Goal: Obtain resource: Download file/media

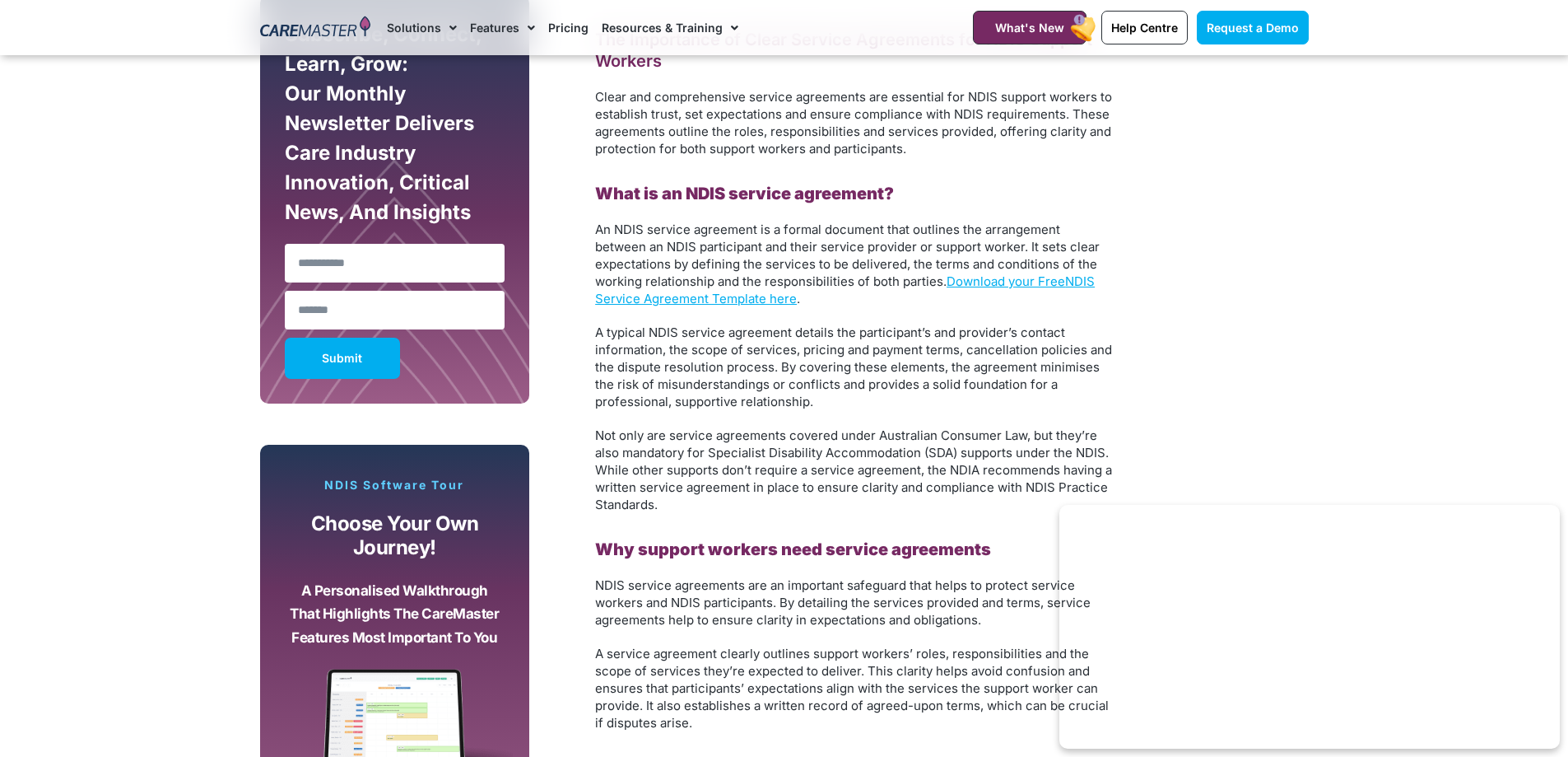
scroll to position [988, 0]
click at [1019, 278] on link "Download your Free" at bounding box center [1005, 280] width 119 height 16
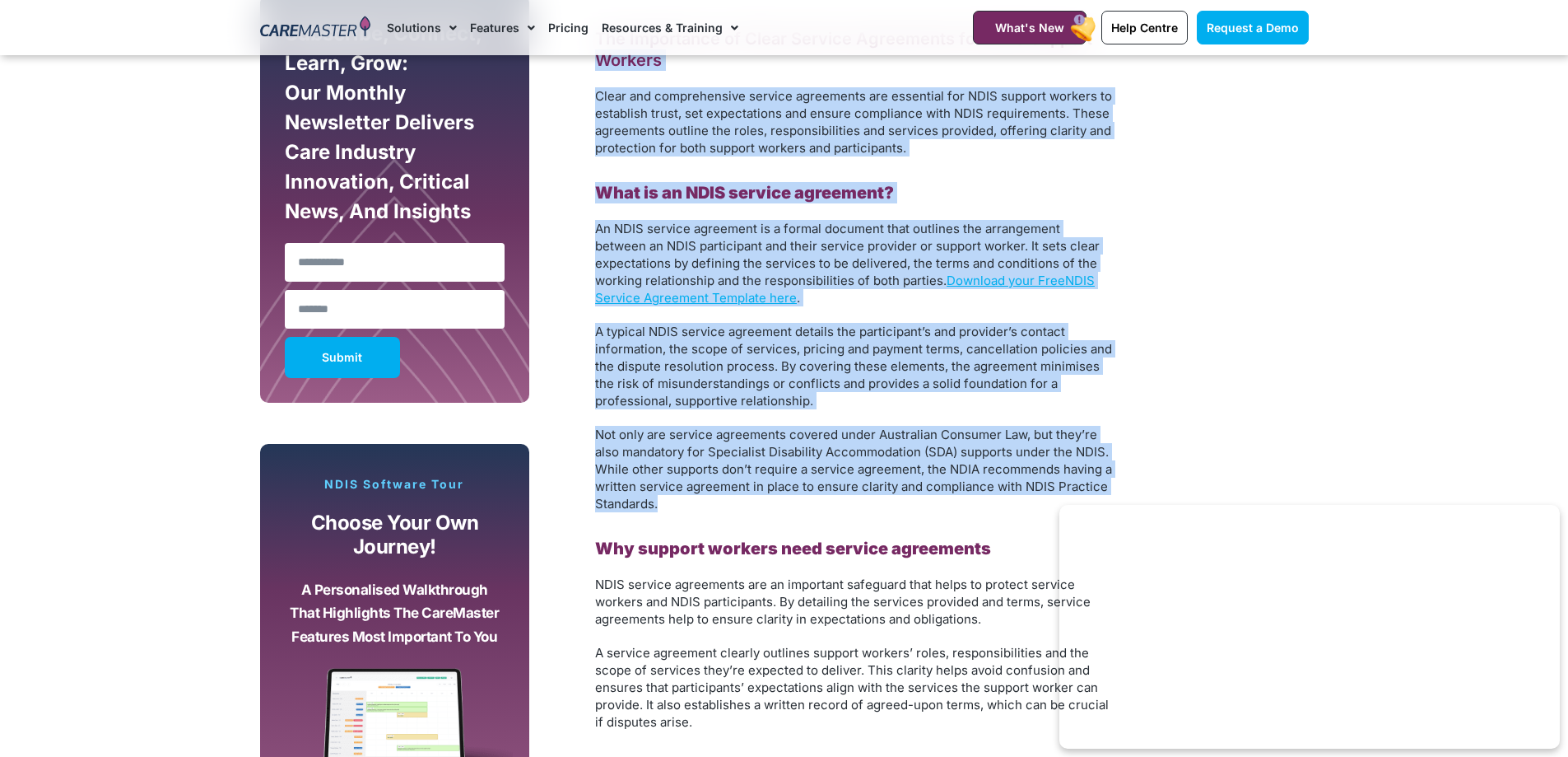
drag, startPoint x: 600, startPoint y: 68, endPoint x: 888, endPoint y: 499, distance: 518.4
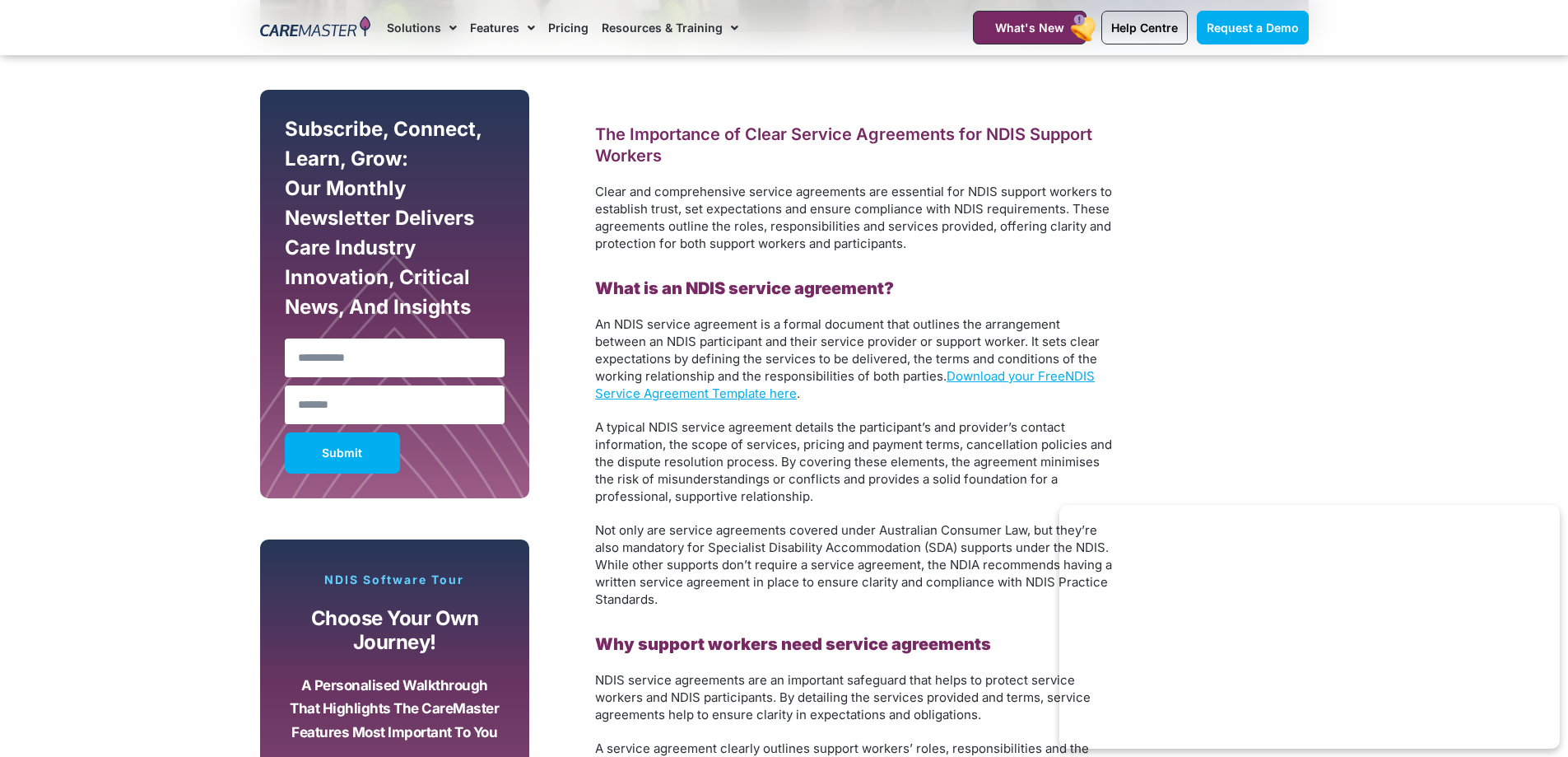
scroll to position [906, 0]
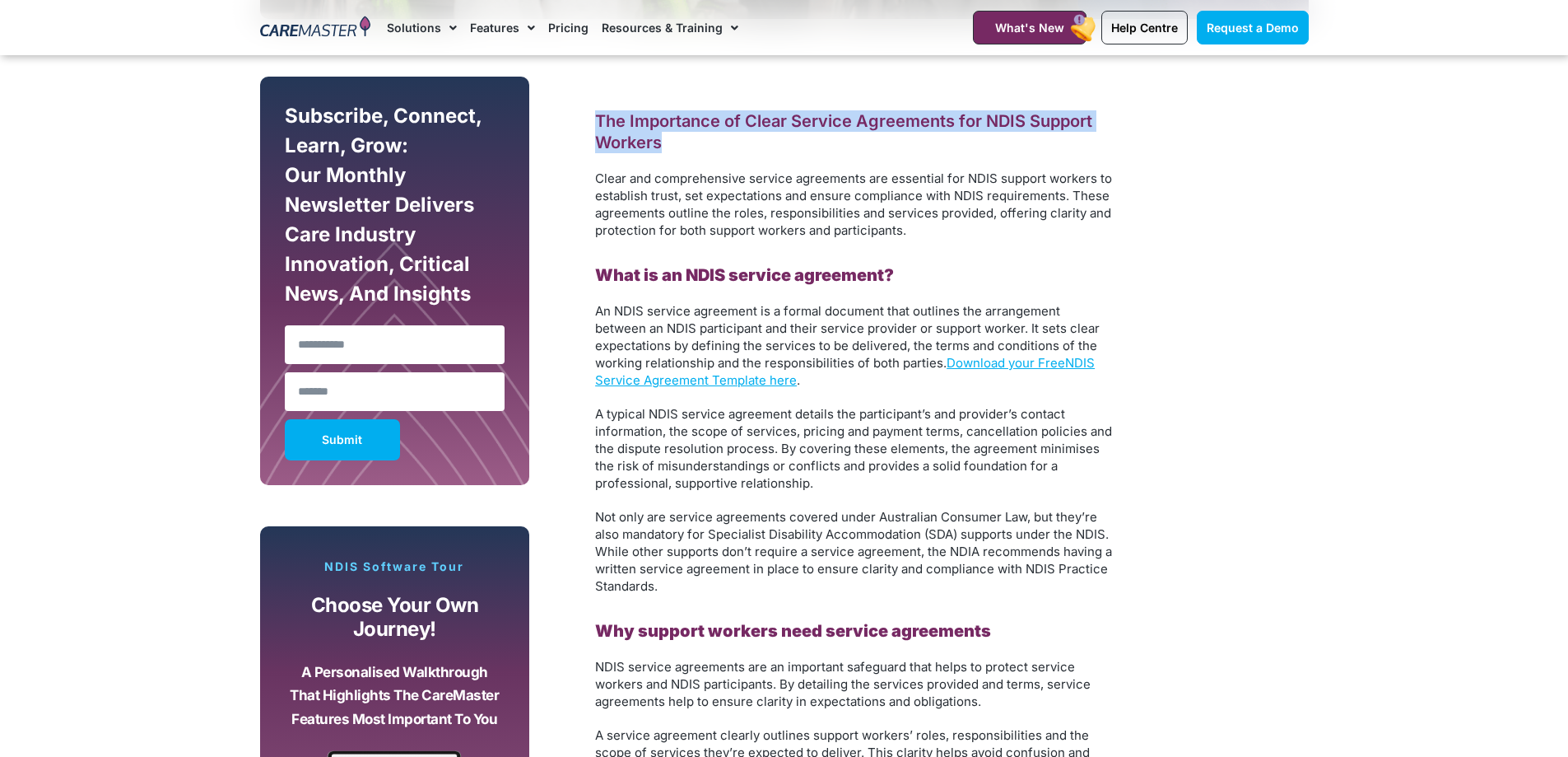
drag, startPoint x: 698, startPoint y: 149, endPoint x: 595, endPoint y: 103, distance: 112.8
click at [806, 141] on h2 "The Importance of Clear Service Agreements for NDIS Support Workers" at bounding box center [854, 132] width 518 height 43
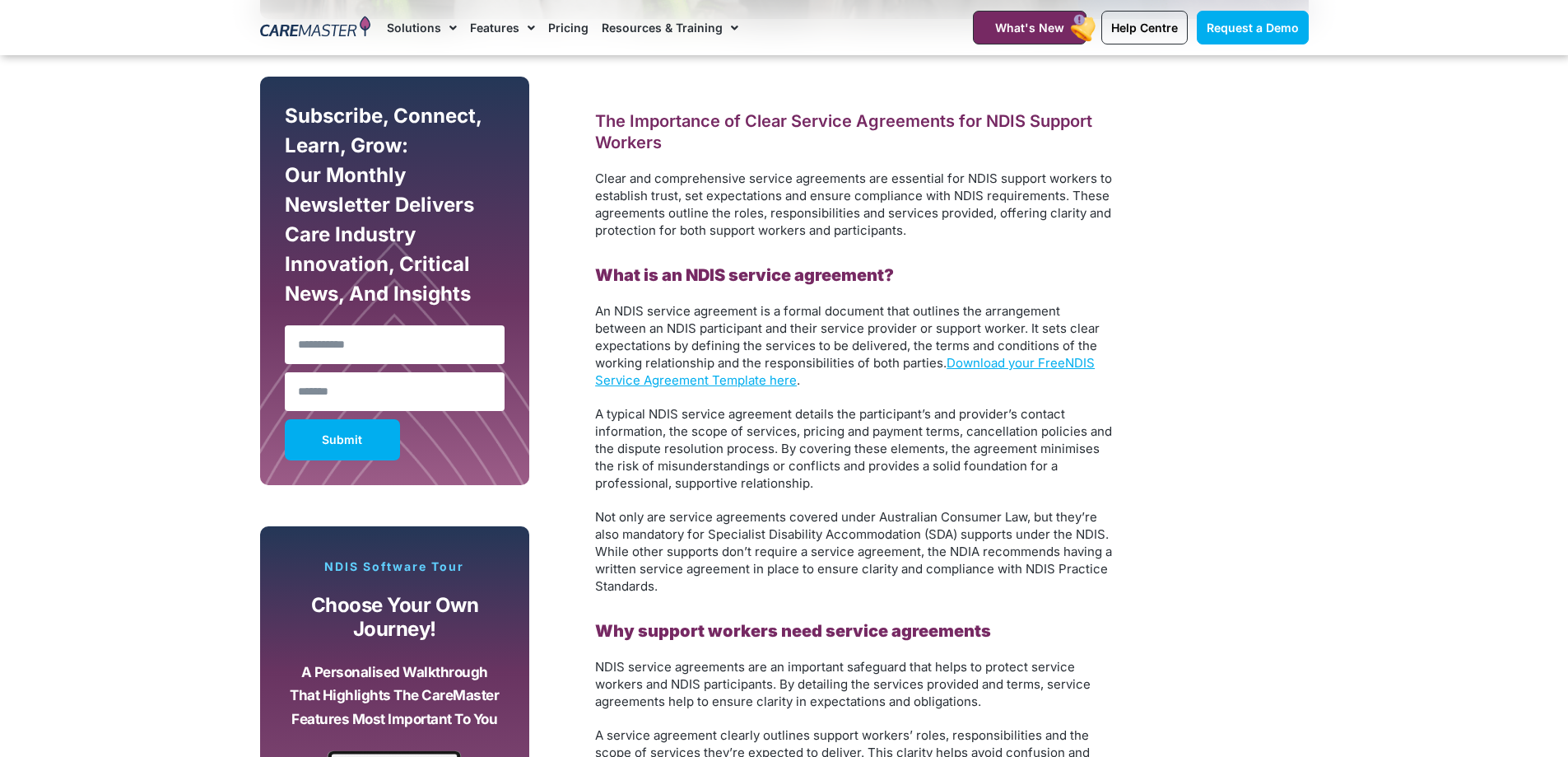
click at [764, 176] on span "Clear and comprehensive service agreements are essential for NDIS support worke…" at bounding box center [853, 203] width 517 height 68
